Goal: Navigation & Orientation: Find specific page/section

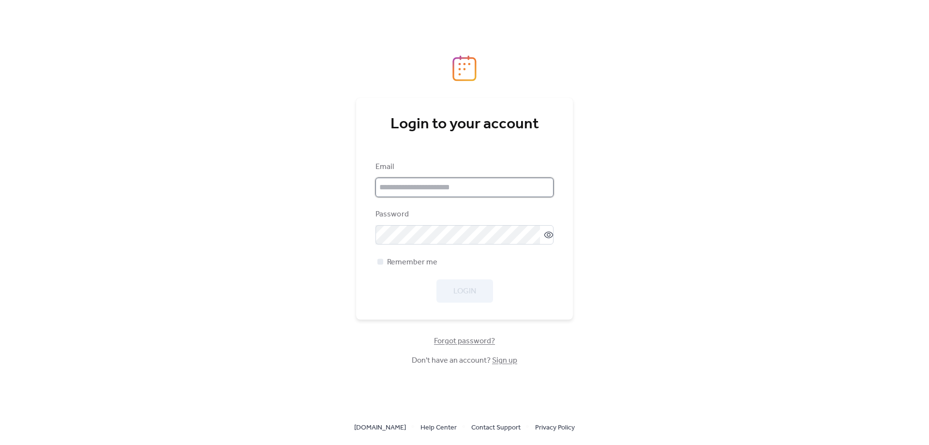
click at [471, 196] on input "email" at bounding box center [465, 187] width 178 height 19
paste input "**********"
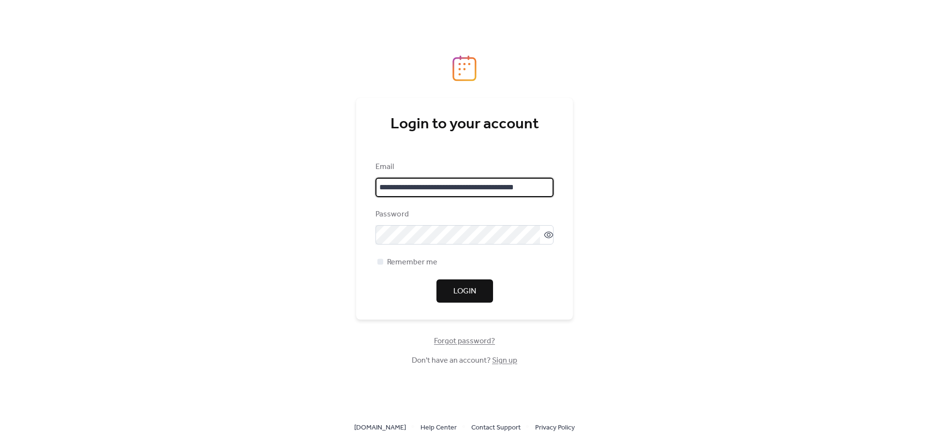
type input "**********"
click at [452, 298] on button "Login" at bounding box center [465, 290] width 57 height 23
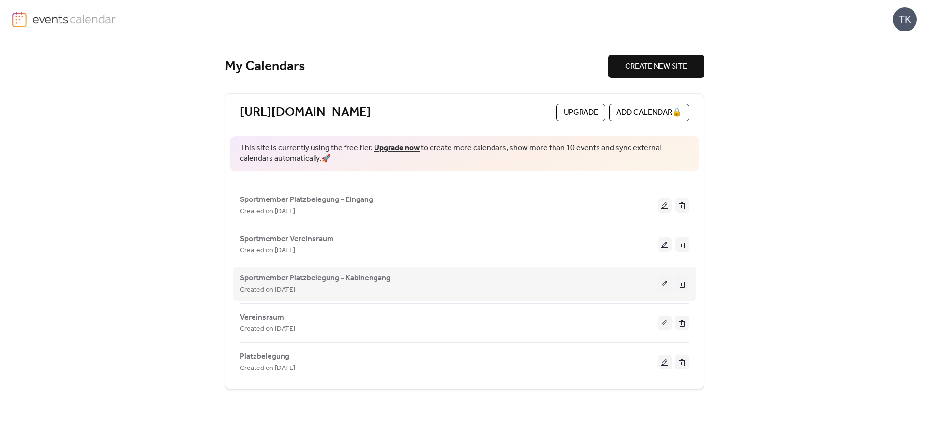
click at [353, 278] on span "Sportmember Platzbelegung - Kabinengang" at bounding box center [315, 279] width 151 height 12
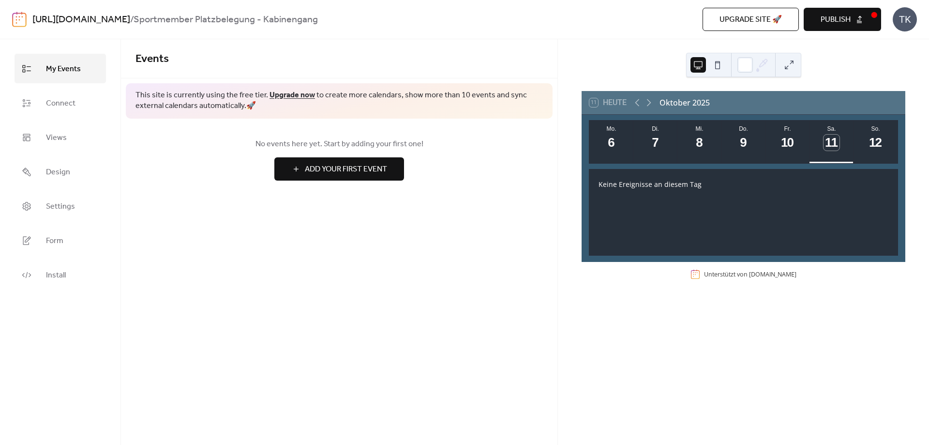
click at [57, 69] on span "My Events" at bounding box center [63, 68] width 35 height 15
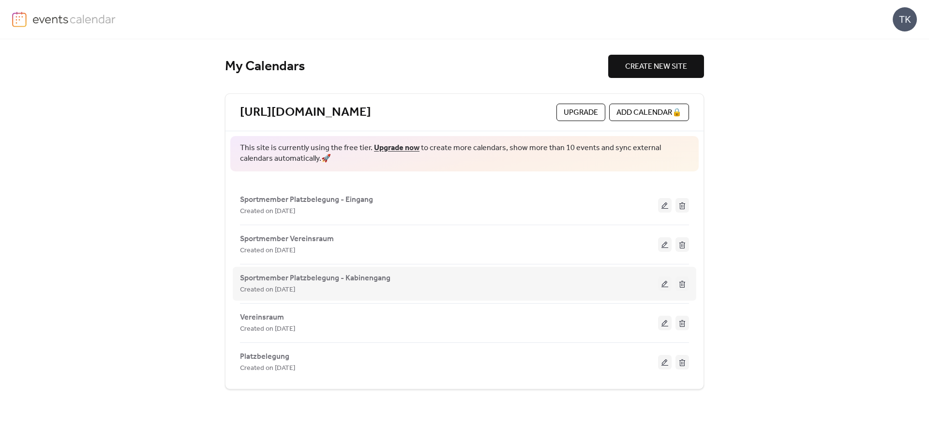
click at [663, 284] on button at bounding box center [665, 283] width 14 height 15
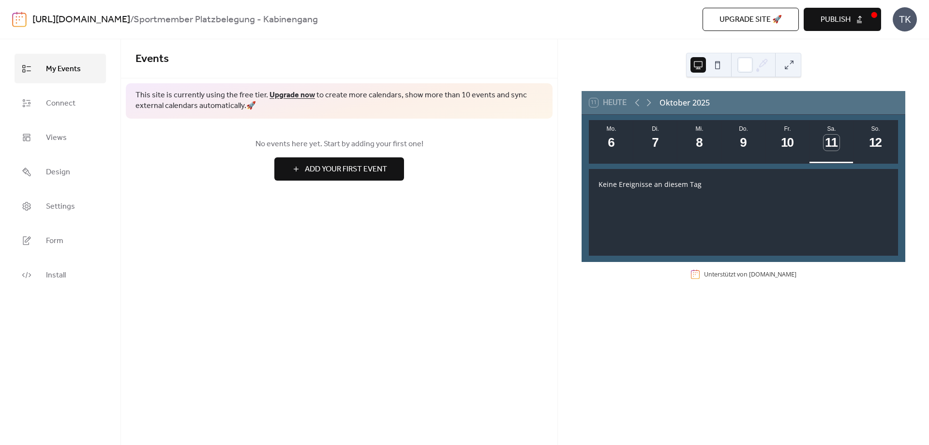
click at [720, 63] on button at bounding box center [717, 64] width 15 height 15
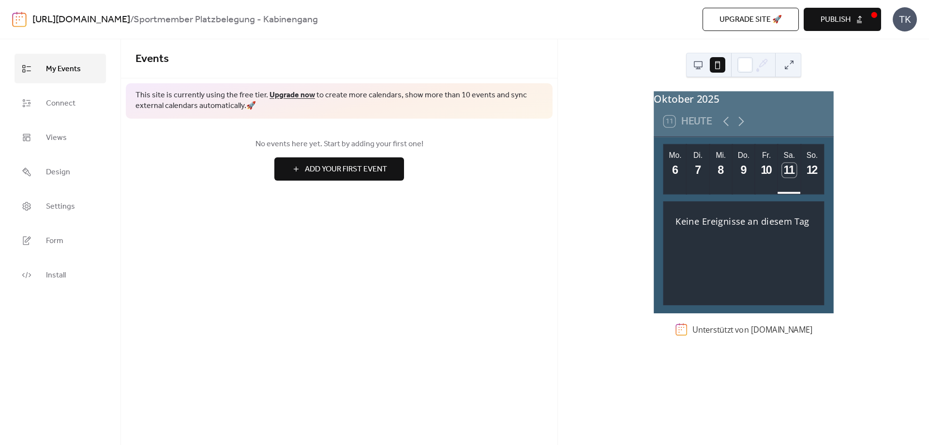
click at [702, 65] on button at bounding box center [698, 64] width 15 height 15
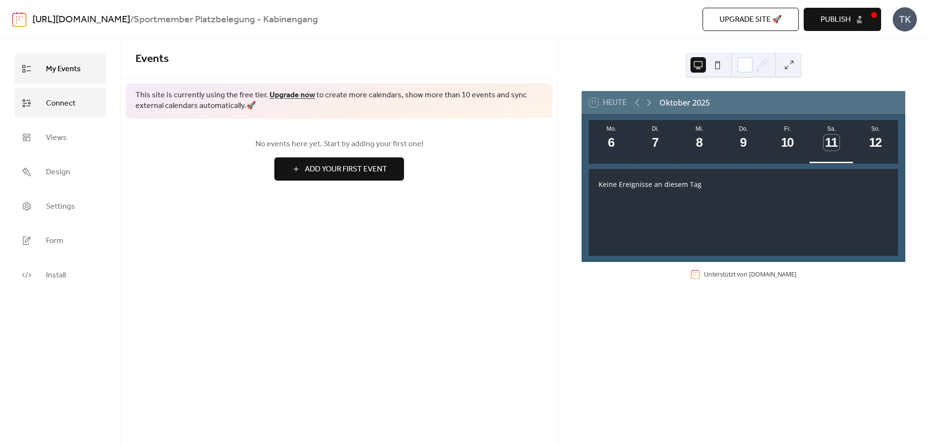
click at [52, 102] on span "Connect" at bounding box center [61, 103] width 30 height 15
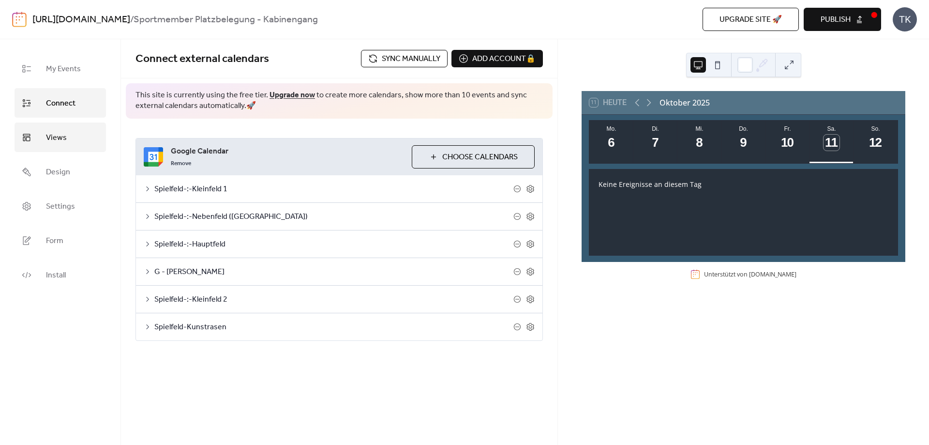
click at [56, 135] on span "Views" at bounding box center [56, 137] width 21 height 15
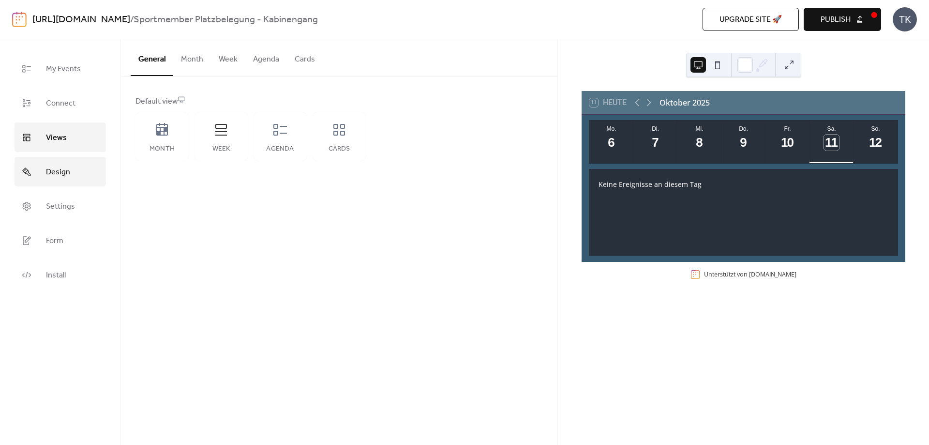
click at [58, 159] on link "Design" at bounding box center [60, 172] width 91 height 30
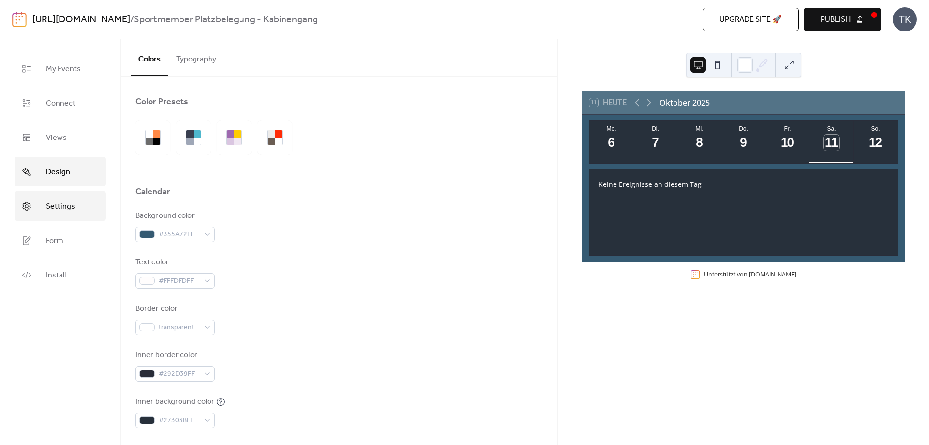
click at [59, 198] on link "Settings" at bounding box center [60, 206] width 91 height 30
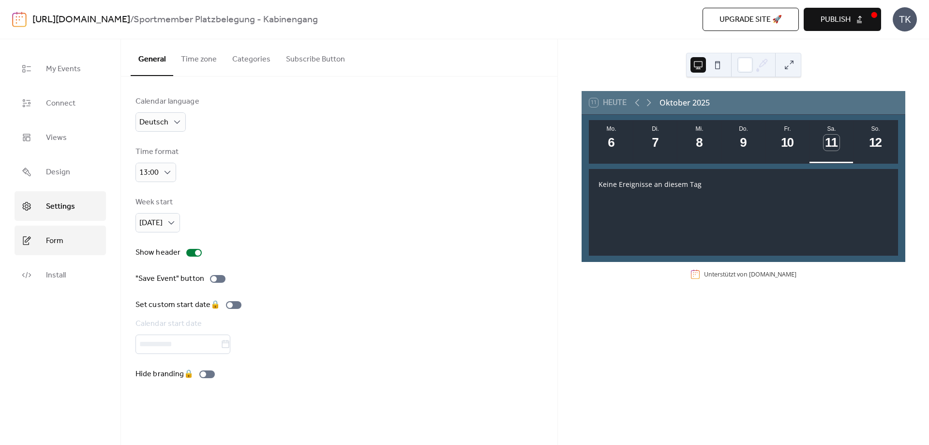
click at [59, 228] on link "Form" at bounding box center [60, 241] width 91 height 30
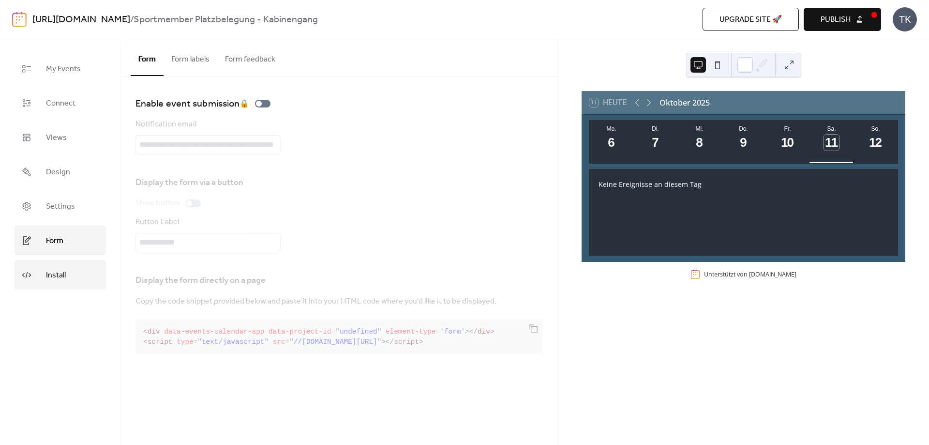
click at [63, 279] on span "Install" at bounding box center [56, 275] width 20 height 15
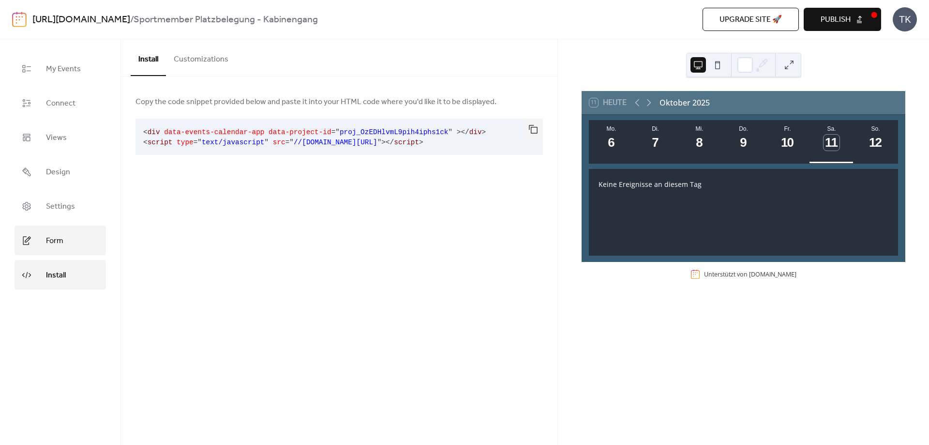
click at [61, 240] on span "Form" at bounding box center [54, 240] width 17 height 15
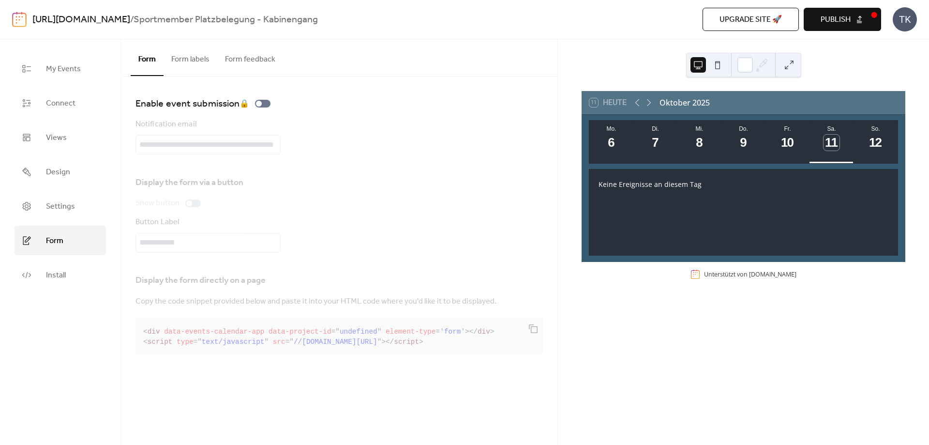
click at [76, 18] on link "[URL][DOMAIN_NAME]" at bounding box center [81, 20] width 98 height 18
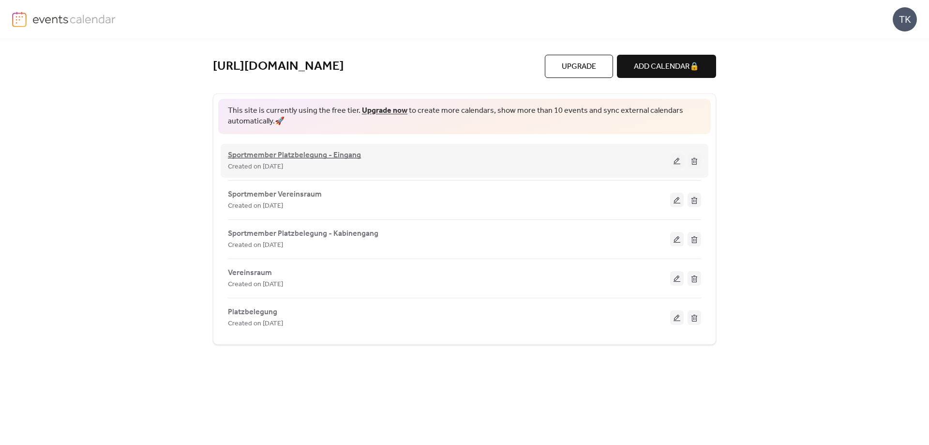
click at [315, 154] on span "Sportmember Platzbelegung - Eingang" at bounding box center [294, 156] width 133 height 12
